Goal: Check status

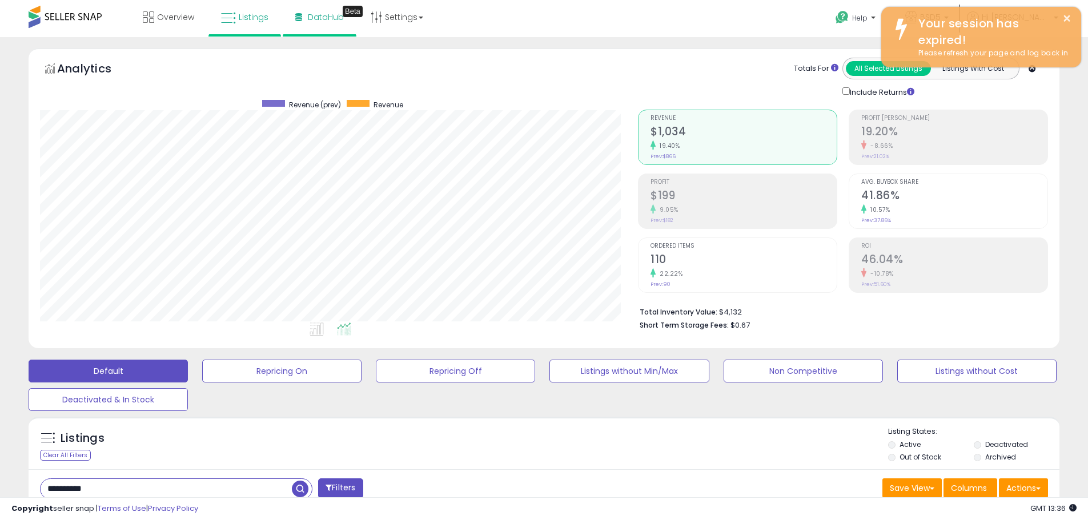
scroll to position [234, 598]
